Goal: Find specific page/section: Find specific page/section

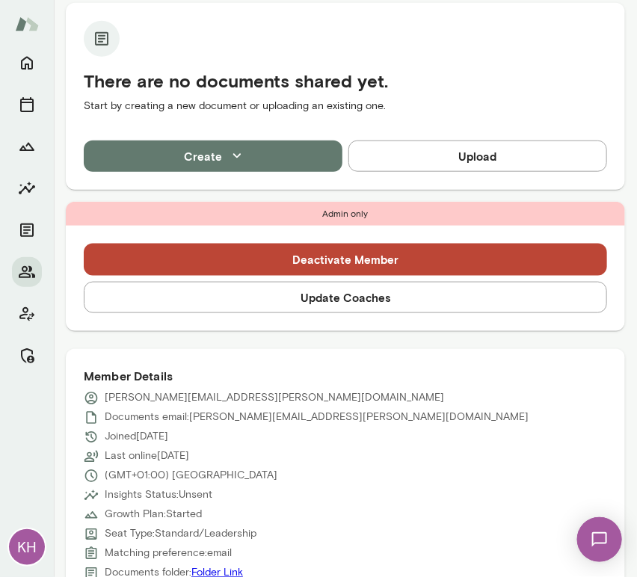
scroll to position [598, 0]
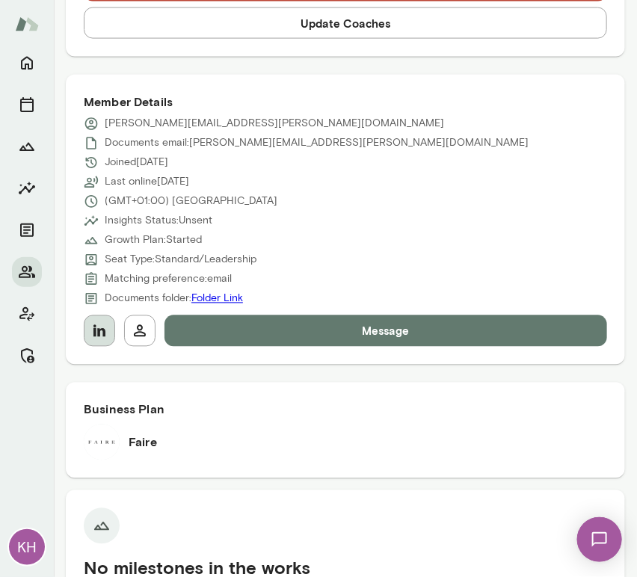
click at [99, 341] on button "button" at bounding box center [99, 331] width 31 height 31
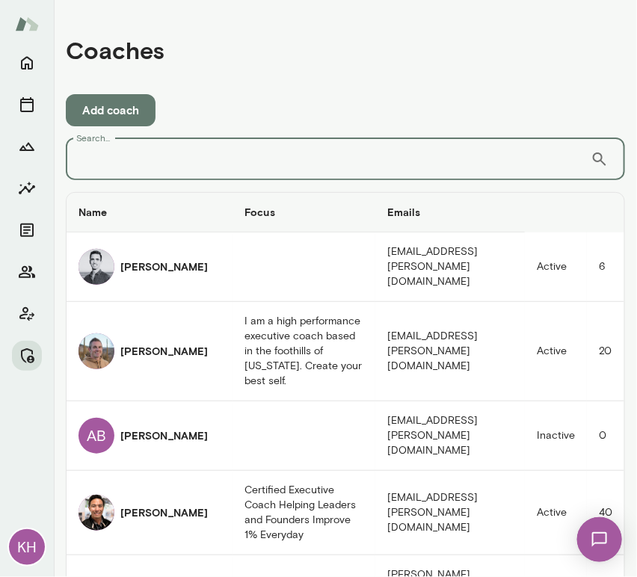
click at [256, 170] on input "Search..." at bounding box center [328, 159] width 525 height 42
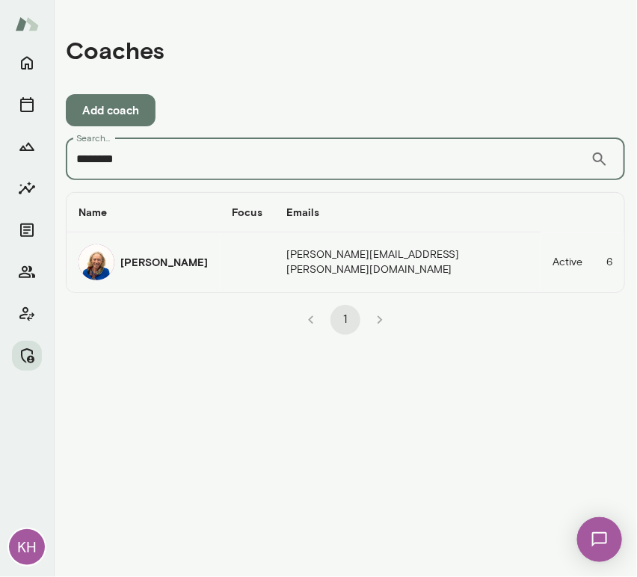
type input "********"
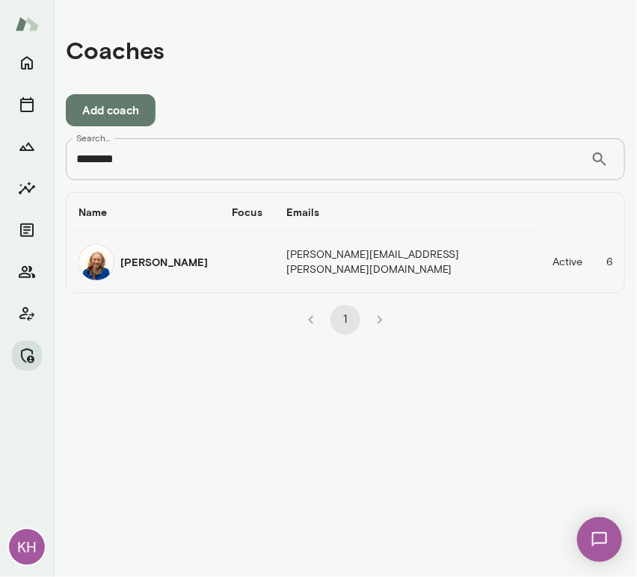
click at [110, 271] on img "coaches table" at bounding box center [97, 262] width 36 height 36
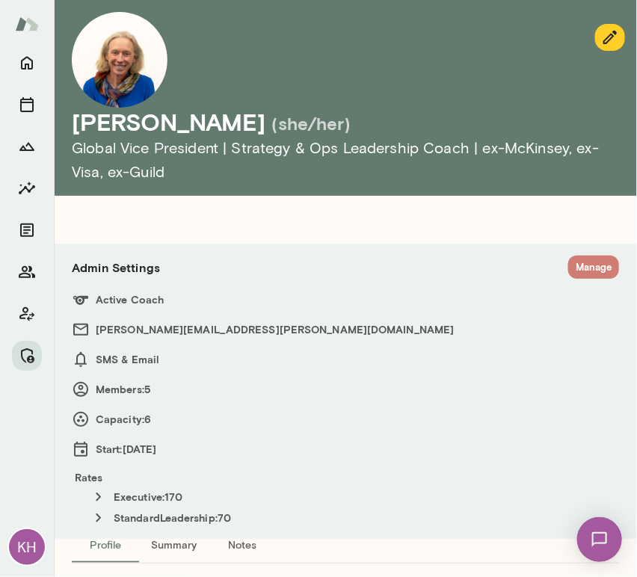
click at [592, 267] on button "Manage" at bounding box center [593, 267] width 51 height 23
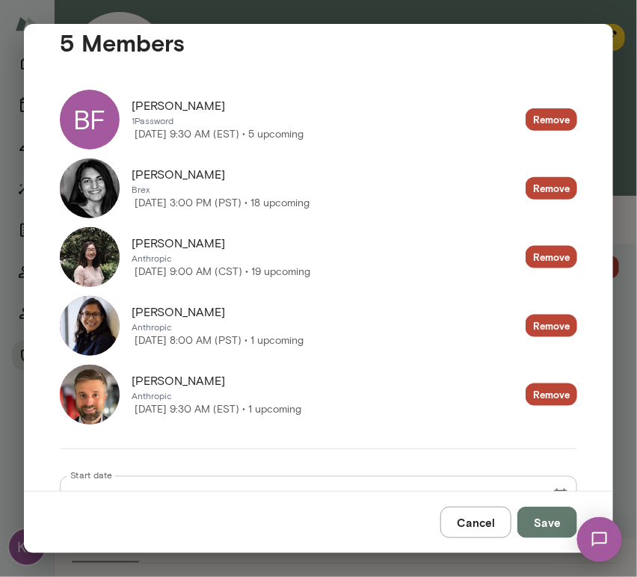
scroll to position [326, 0]
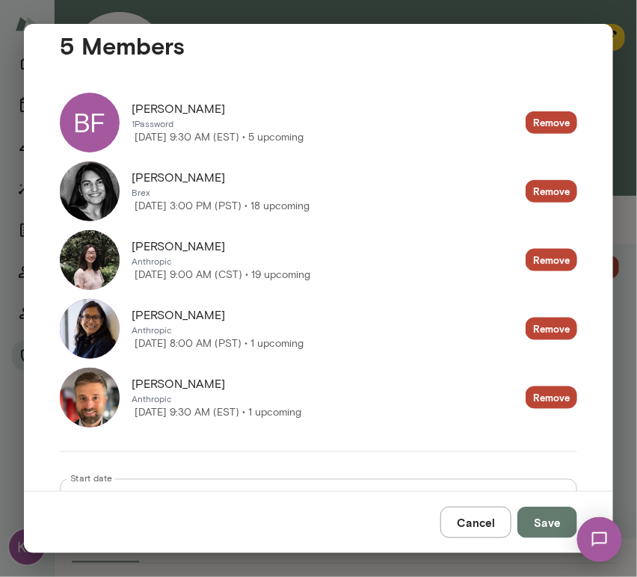
click at [487, 527] on button "Cancel" at bounding box center [475, 522] width 71 height 31
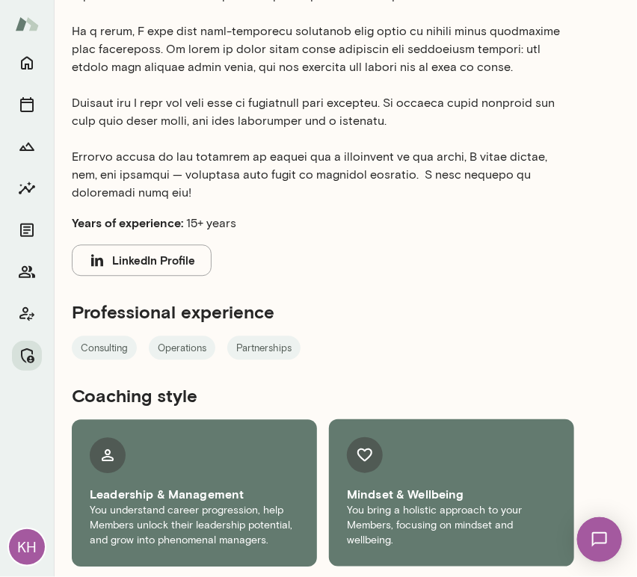
scroll to position [0, 0]
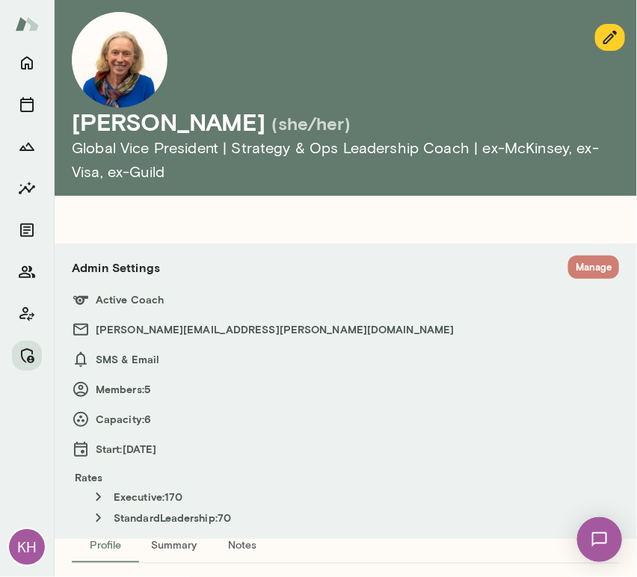
click at [584, 259] on button "Manage" at bounding box center [593, 267] width 51 height 23
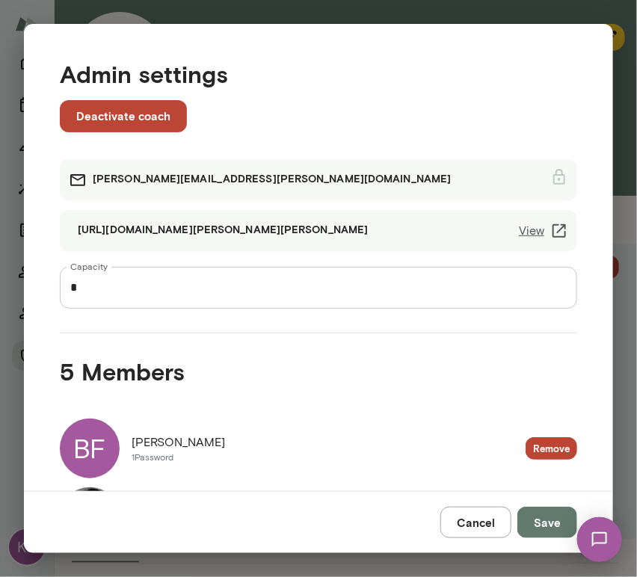
click at [521, 231] on link "View" at bounding box center [543, 231] width 49 height 18
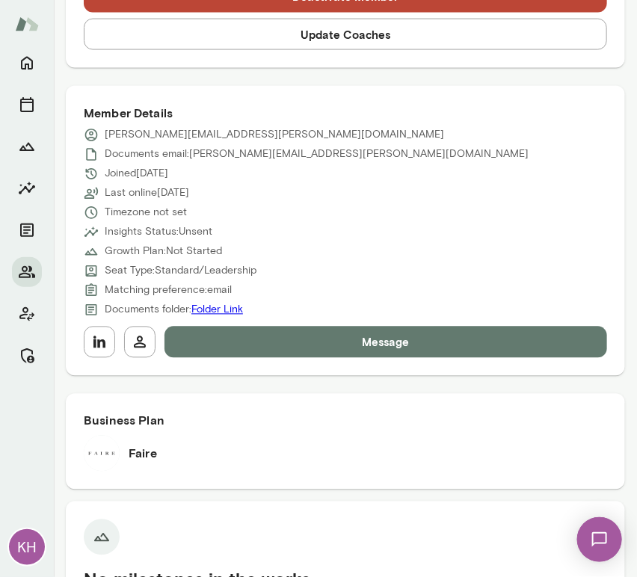
scroll to position [618, 0]
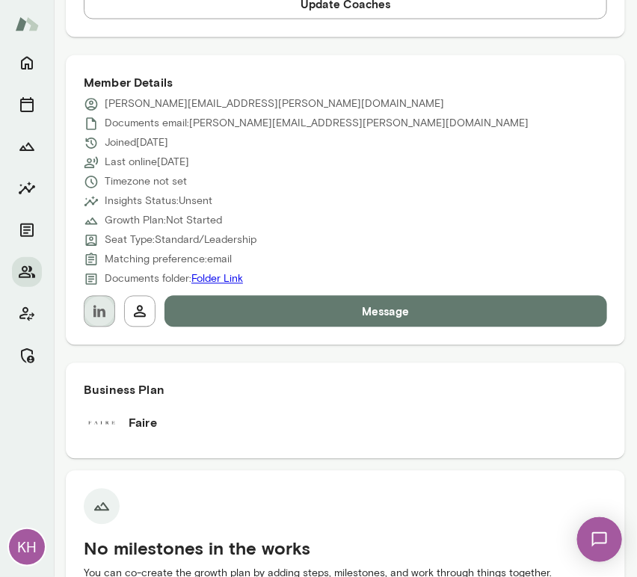
click at [102, 316] on icon "button" at bounding box center [99, 312] width 18 height 18
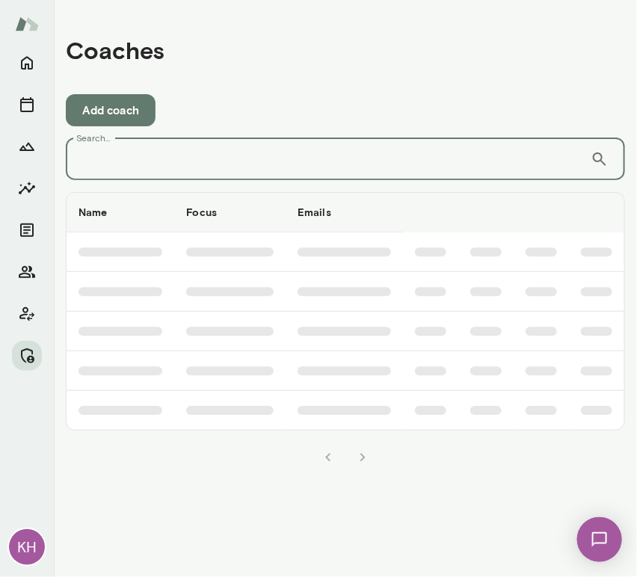
click at [162, 154] on input "Search..." at bounding box center [328, 159] width 525 height 42
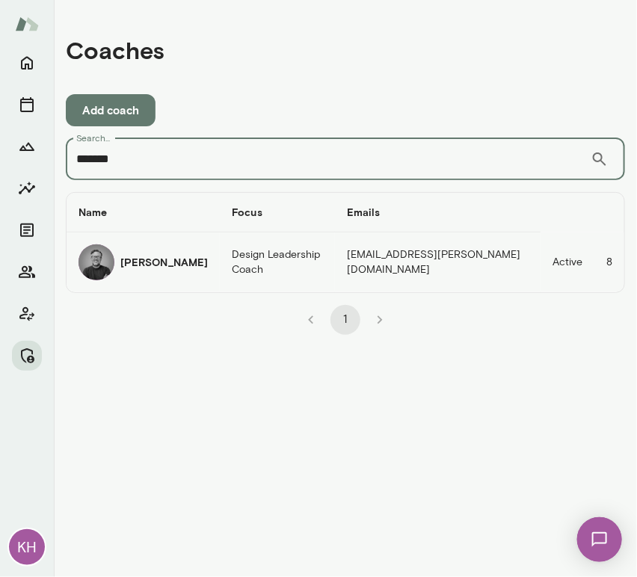
type input "*******"
click at [118, 268] on div "Dane Howard" at bounding box center [143, 262] width 129 height 36
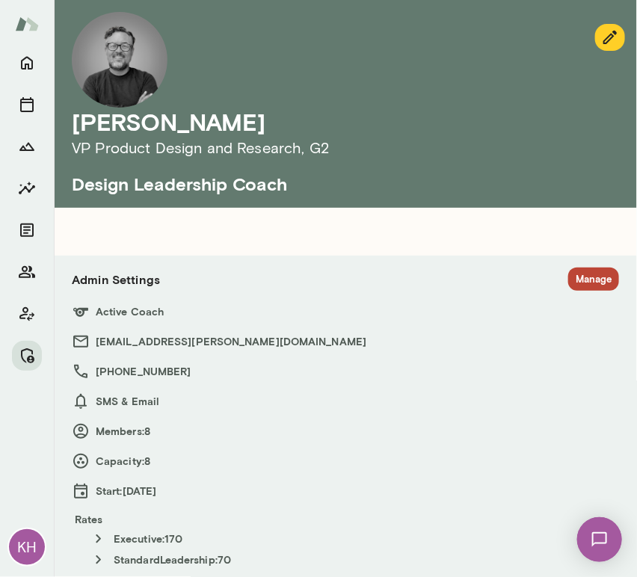
click at [582, 284] on button "Manage" at bounding box center [593, 279] width 51 height 23
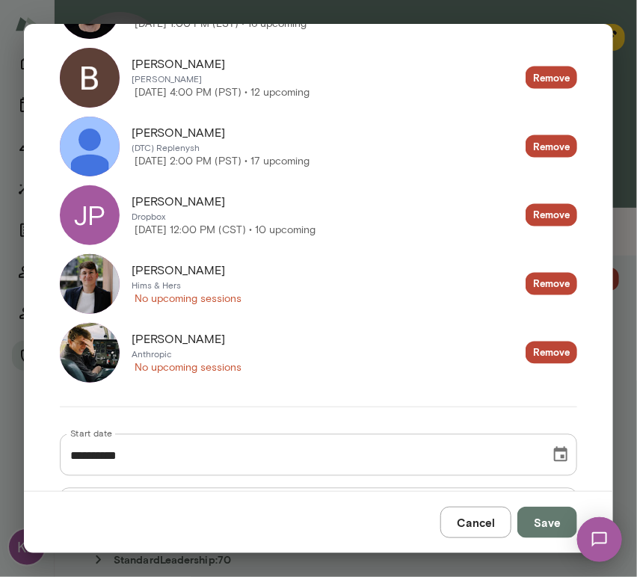
scroll to position [578, 0]
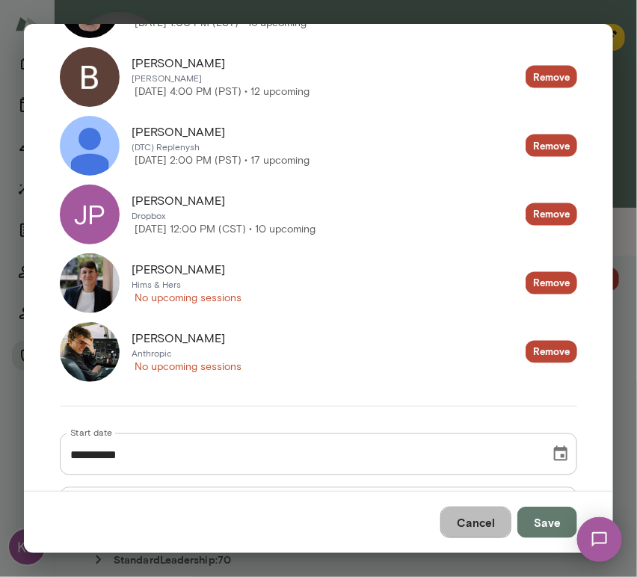
click at [482, 524] on button "Cancel" at bounding box center [475, 522] width 71 height 31
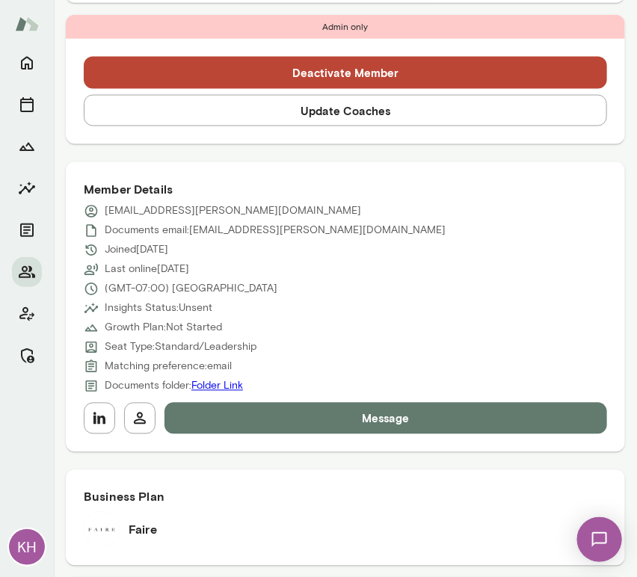
scroll to position [514, 0]
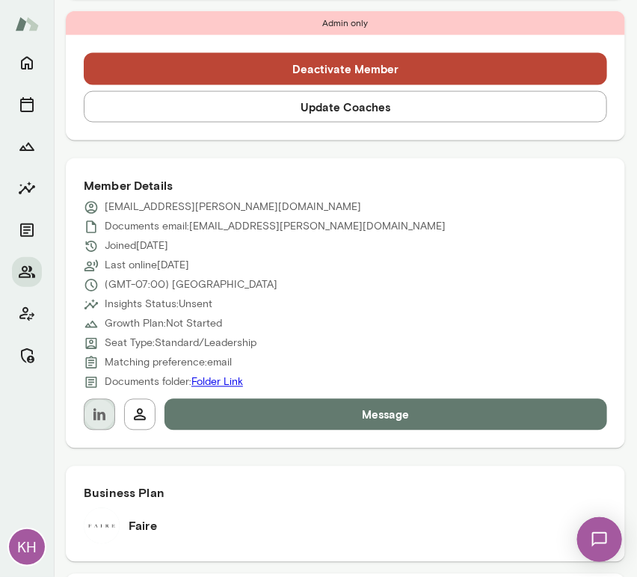
click at [103, 416] on icon "button" at bounding box center [99, 415] width 12 height 12
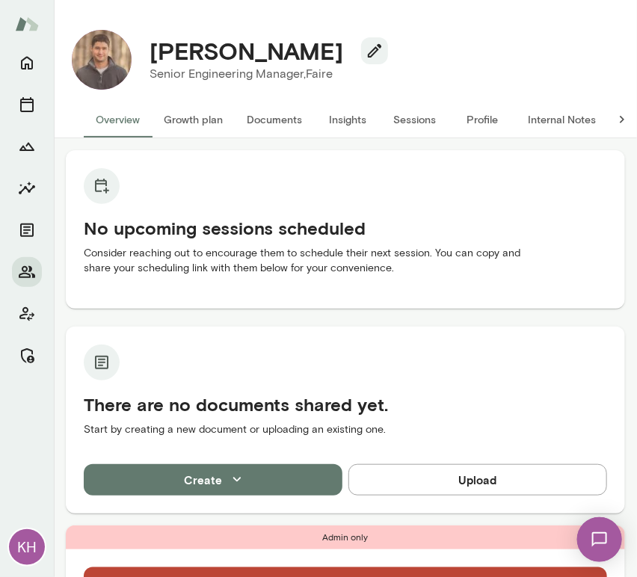
scroll to position [445, 0]
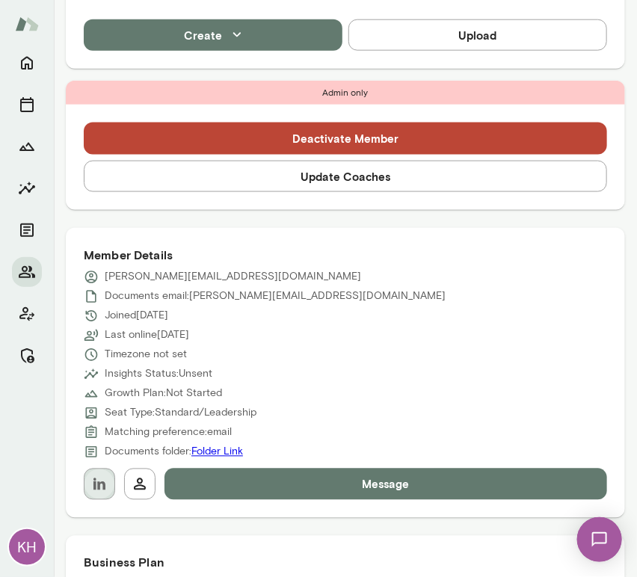
click at [95, 495] on button "button" at bounding box center [99, 484] width 31 height 31
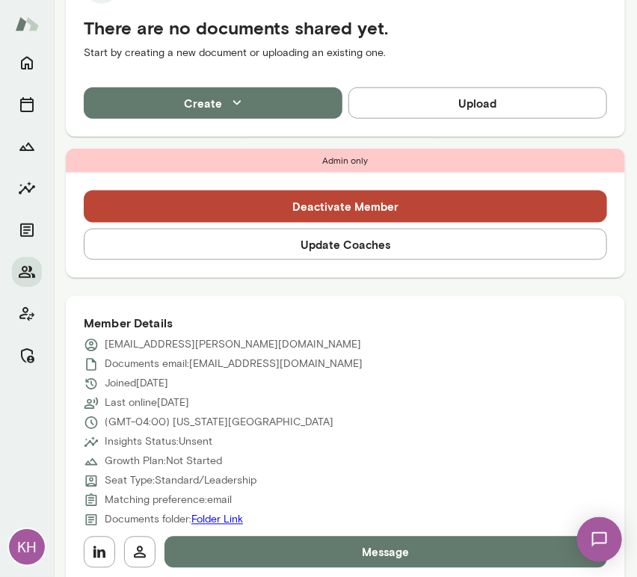
scroll to position [381, 0]
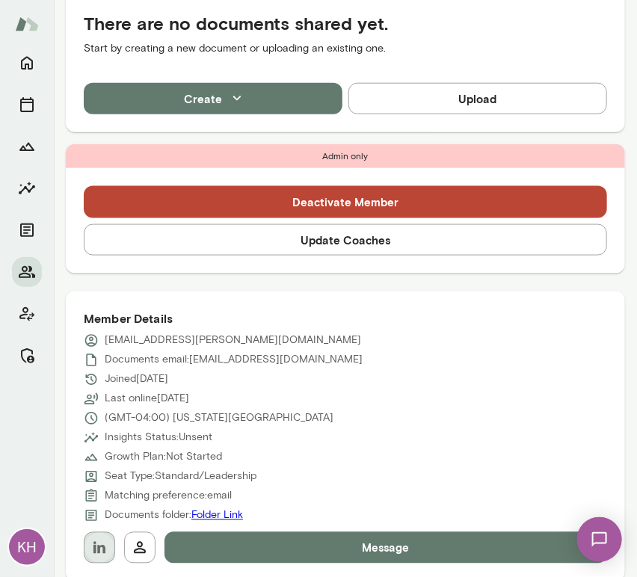
click at [96, 543] on icon "button" at bounding box center [99, 548] width 18 height 18
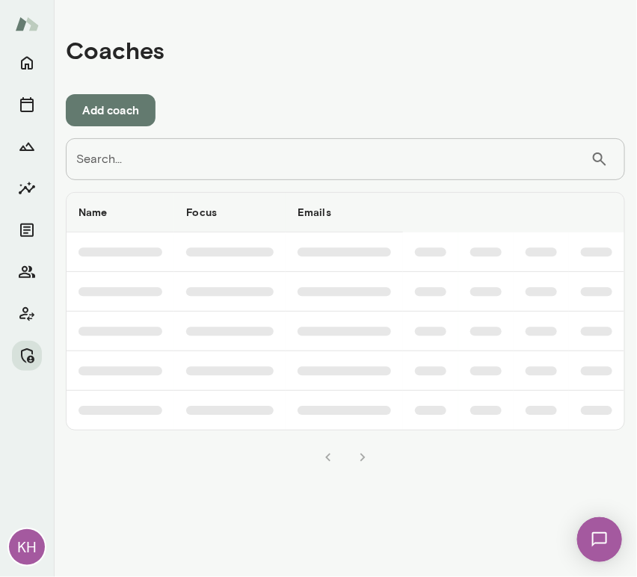
click at [231, 182] on div "Name Focus Emails Status Capacity Scheduling Updated" at bounding box center [345, 326] width 559 height 292
click at [227, 177] on input "Search..." at bounding box center [328, 159] width 525 height 42
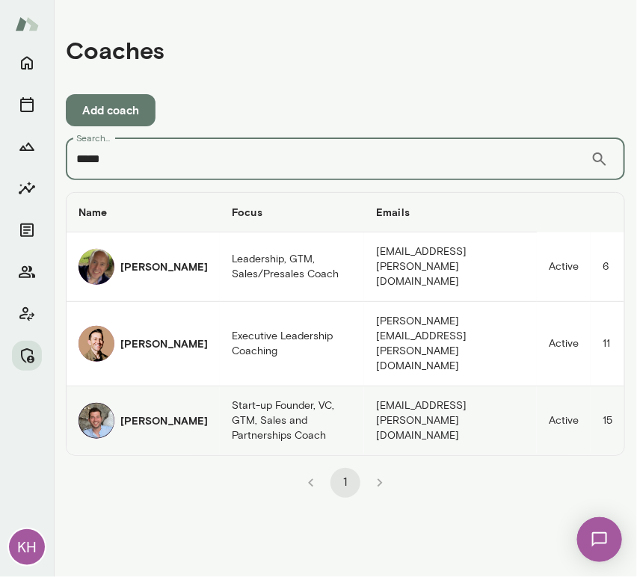
type input "*****"
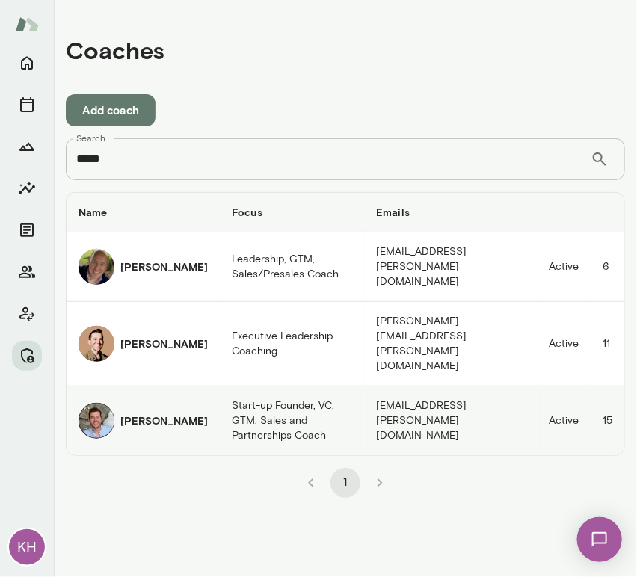
click at [108, 403] on img "coaches table" at bounding box center [97, 421] width 36 height 36
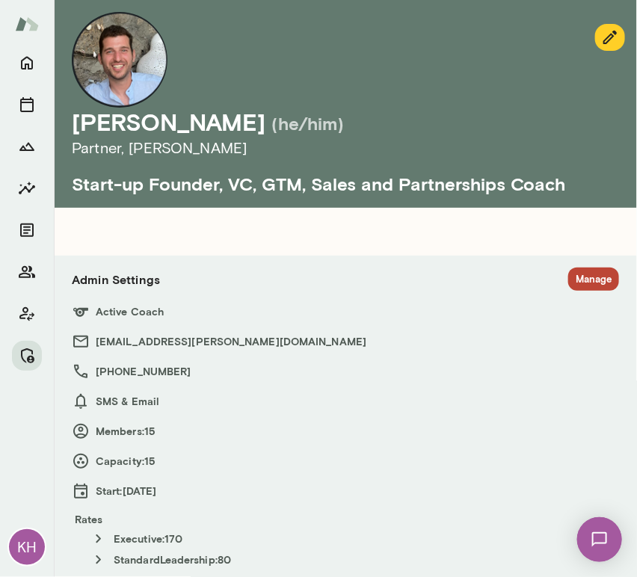
click at [579, 278] on button "Manage" at bounding box center [593, 279] width 51 height 23
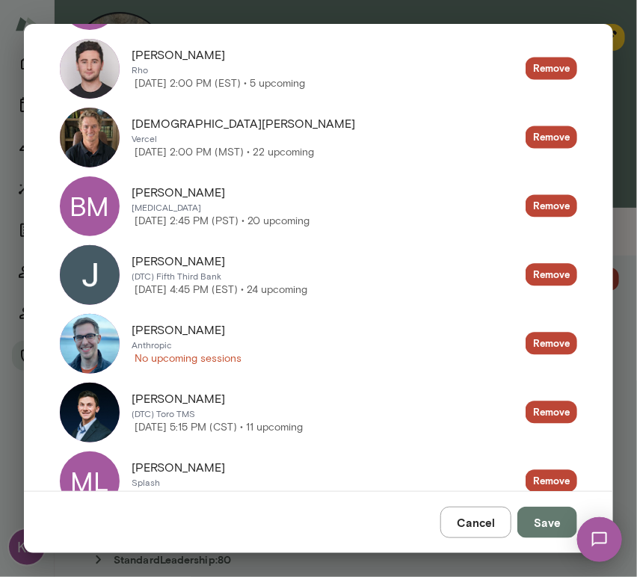
scroll to position [730, 0]
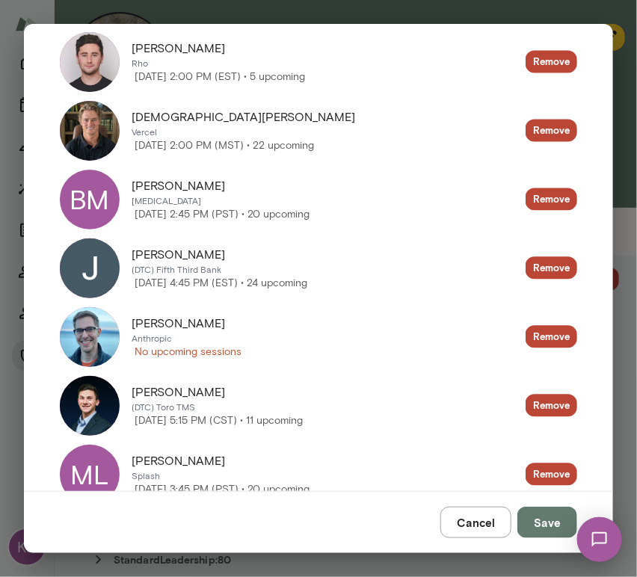
click at [105, 339] on img at bounding box center [90, 337] width 60 height 60
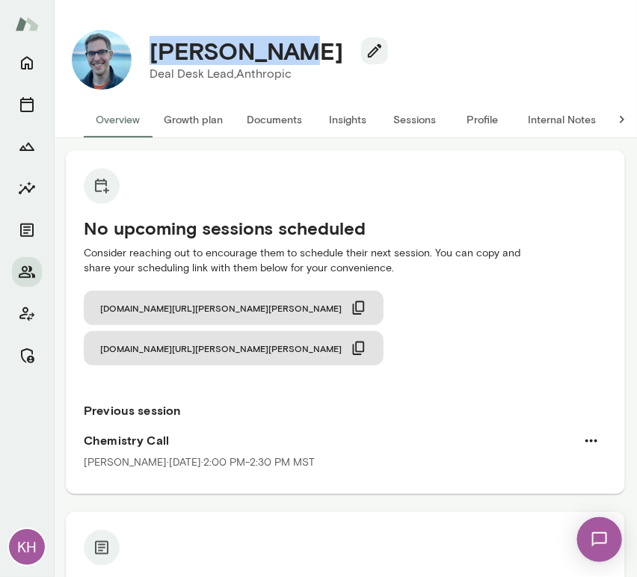
drag, startPoint x: 262, startPoint y: 58, endPoint x: 141, endPoint y: 62, distance: 121.2
click at [141, 62] on div "[PERSON_NAME]" at bounding box center [263, 51] width 250 height 28
copy h4 "[PERSON_NAME]"
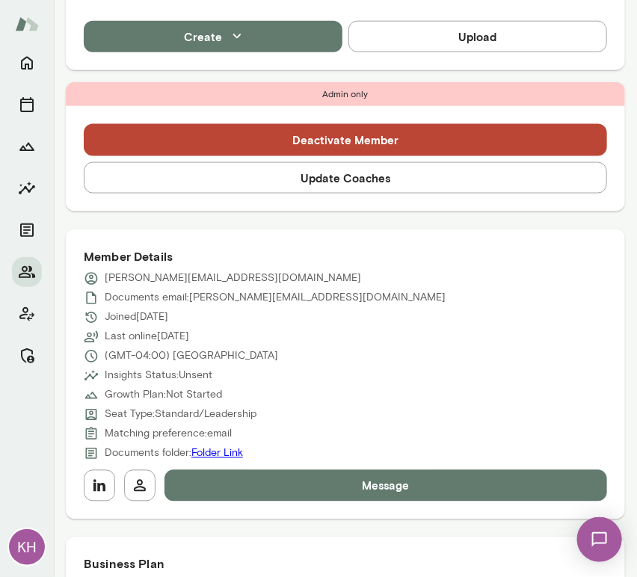
scroll to position [446, 0]
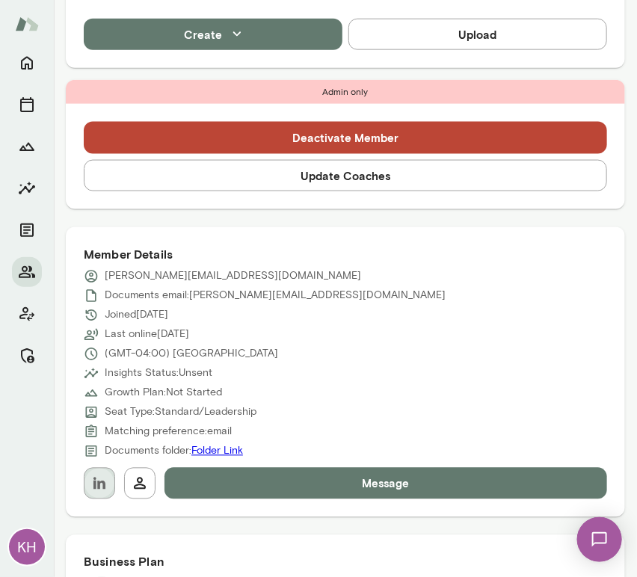
click at [96, 492] on button "button" at bounding box center [99, 483] width 31 height 31
